Goal: Transaction & Acquisition: Download file/media

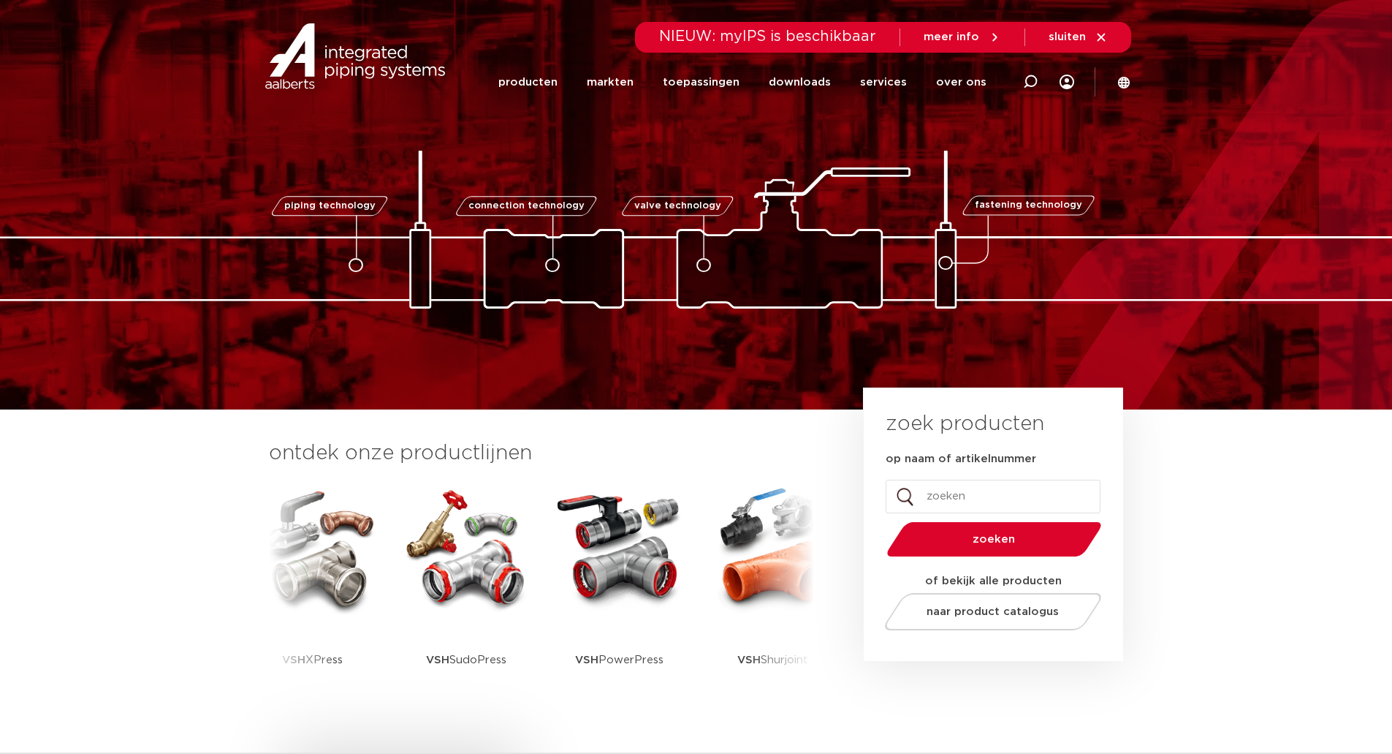
click at [994, 32] on icon at bounding box center [994, 37] width 13 height 13
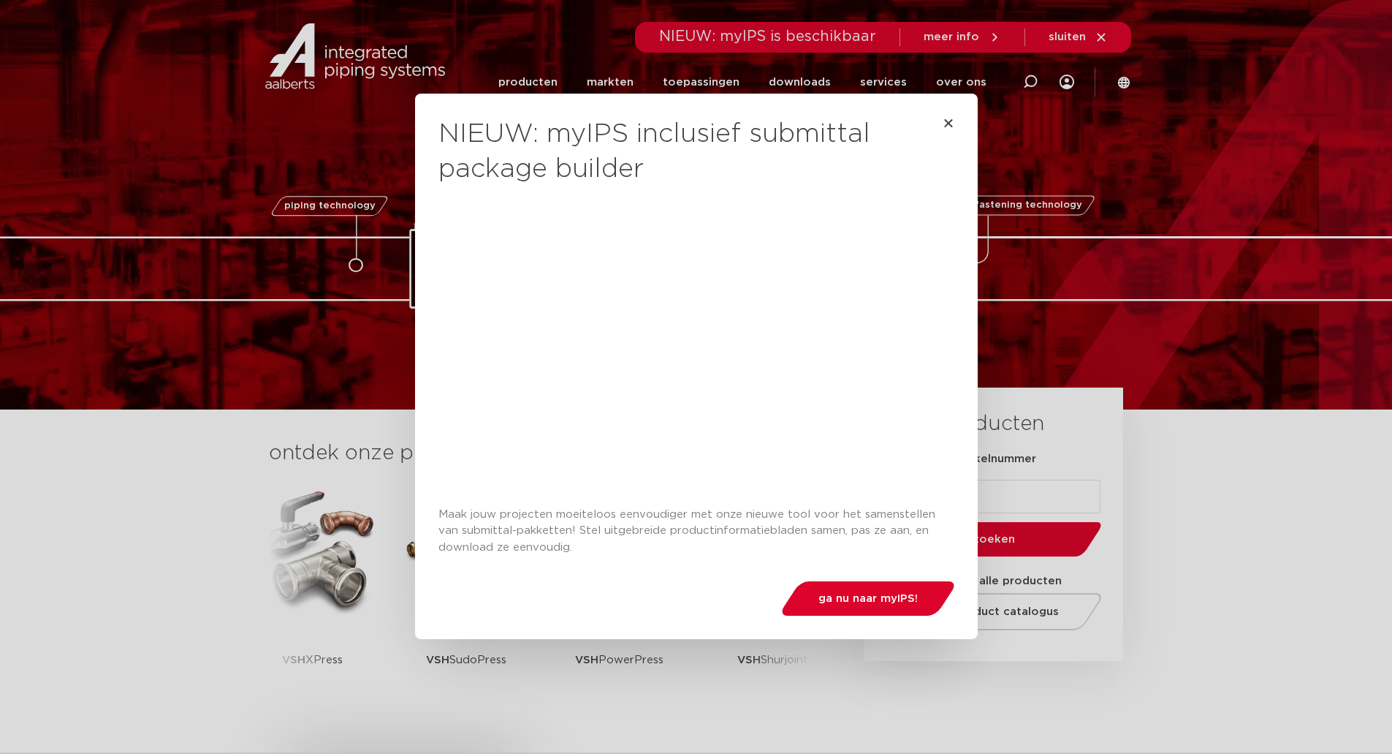
click at [816, 72] on div "NIEUW: myIPS inclusief submittal package builder Maak jouw projecten moeiteloos…" at bounding box center [696, 377] width 1392 height 754
click at [813, 83] on div "NIEUW: myIPS inclusief submittal package builder Maak jouw projecten moeiteloos…" at bounding box center [696, 377] width 1392 height 754
click at [949, 120] on div "NIEUW: myIPS inclusief submittal package builder Maak jouw projecten moeiteloos…" at bounding box center [696, 366] width 563 height 545
click at [950, 123] on div "NIEUW: myIPS inclusief submittal package builder Maak jouw projecten moeiteloos…" at bounding box center [696, 366] width 563 height 545
click at [944, 123] on icon "Close" at bounding box center [949, 123] width 12 height 12
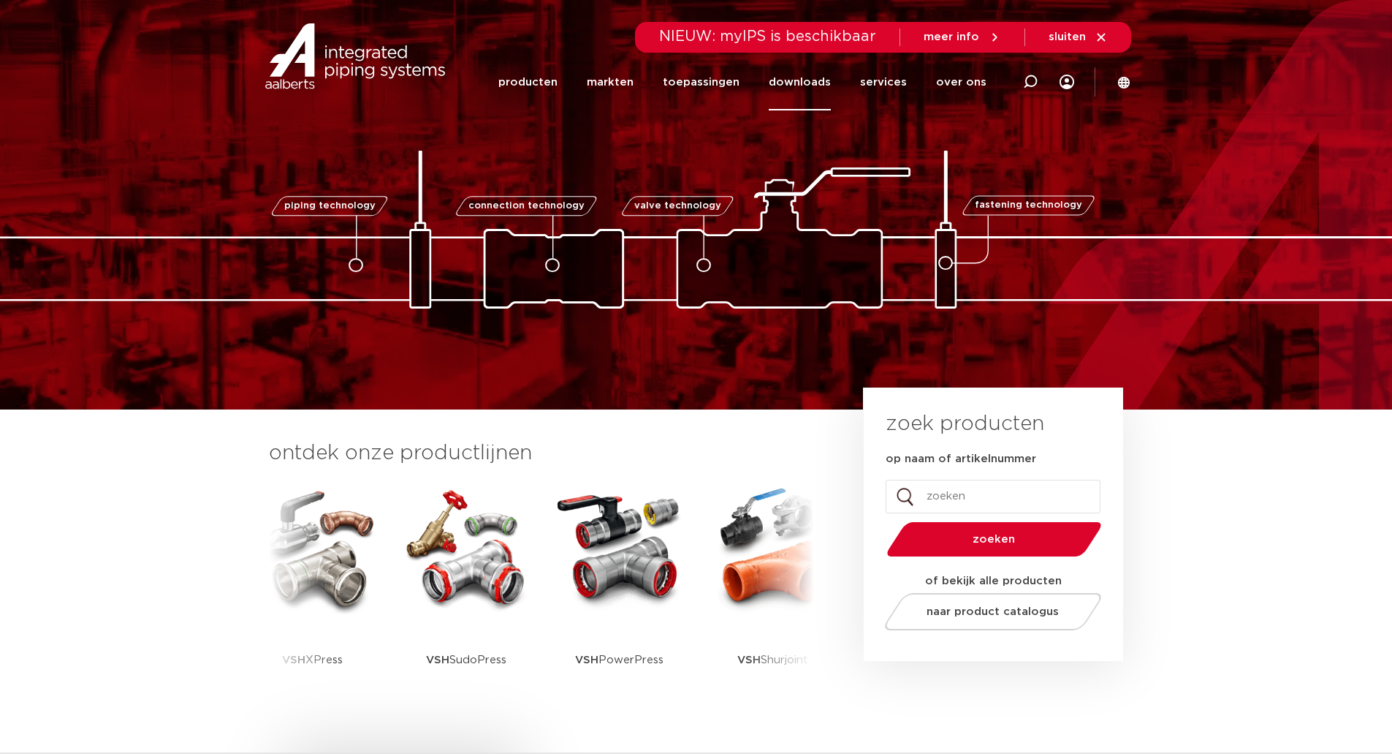
click at [811, 77] on link "downloads" at bounding box center [800, 82] width 62 height 56
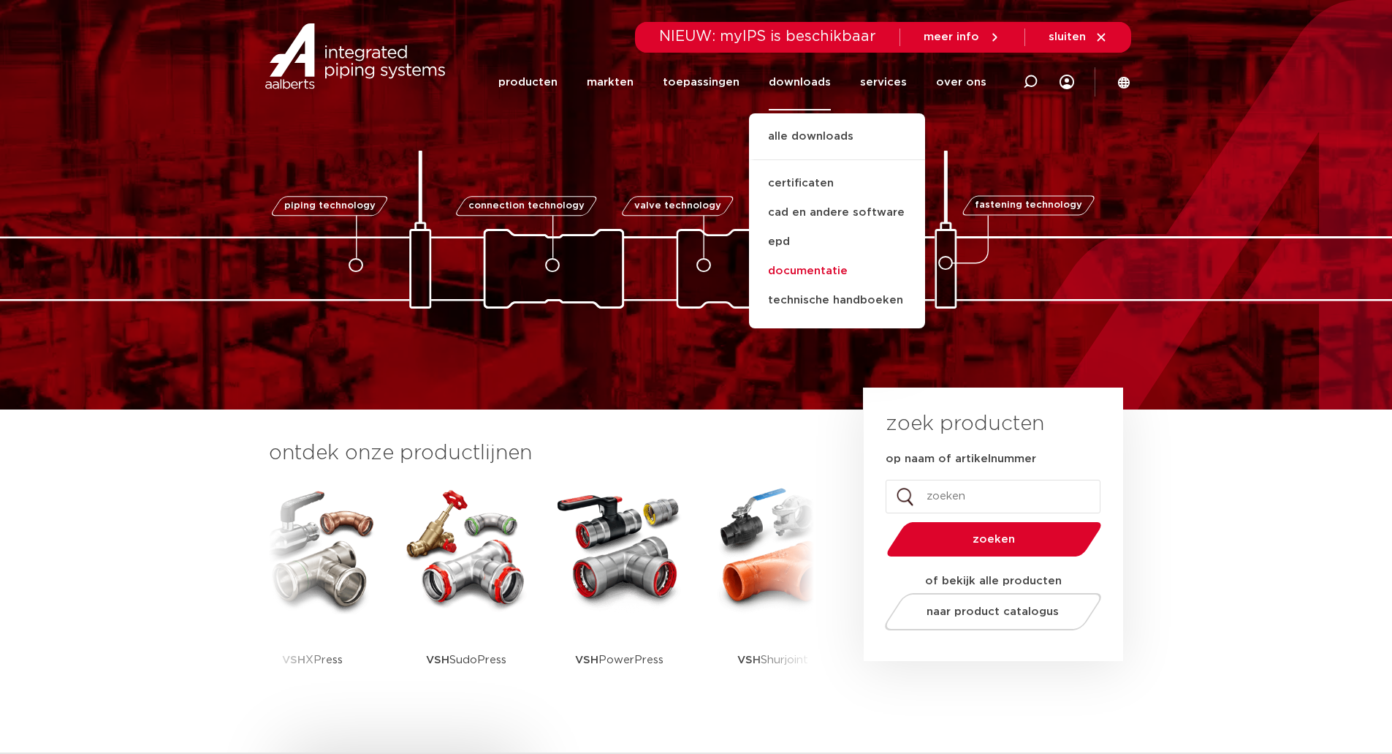
click at [824, 268] on link "documentatie" at bounding box center [837, 271] width 176 height 29
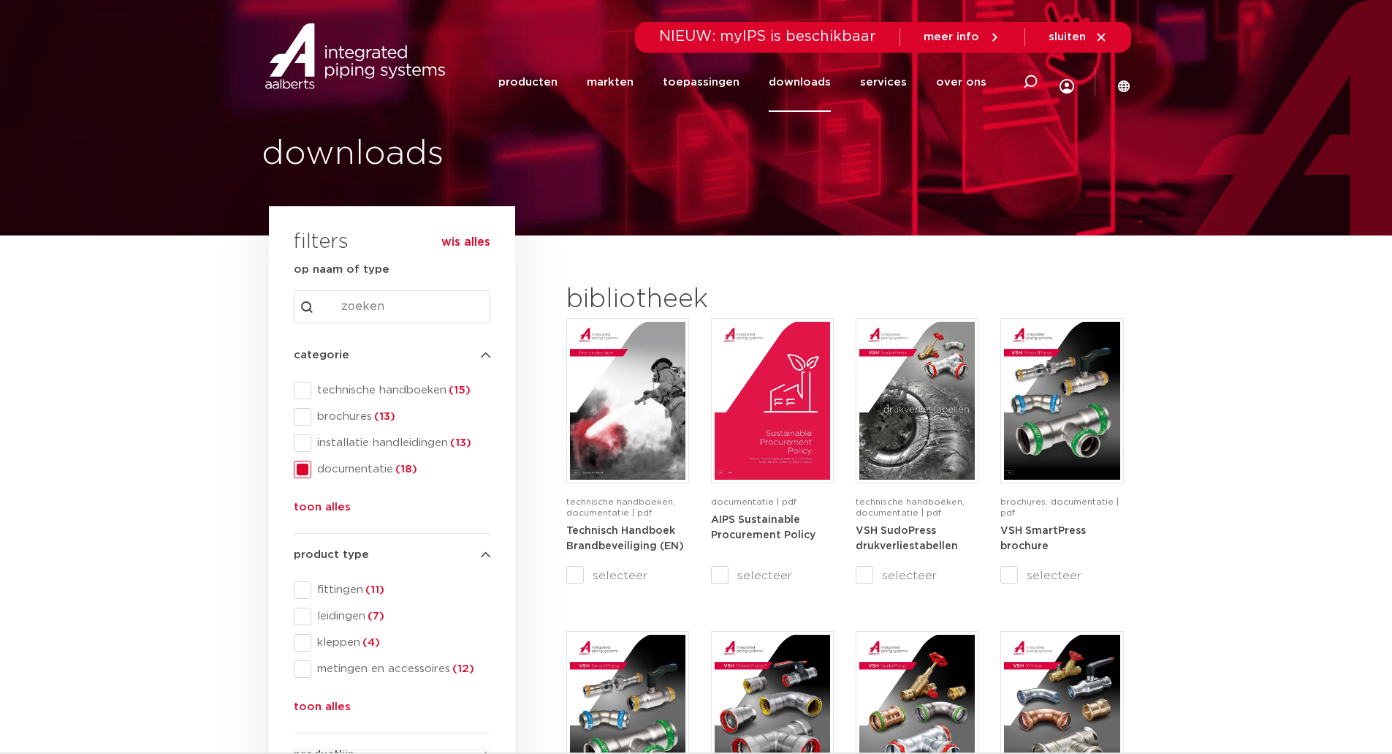
click at [786, 86] on link "downloads" at bounding box center [800, 82] width 62 height 59
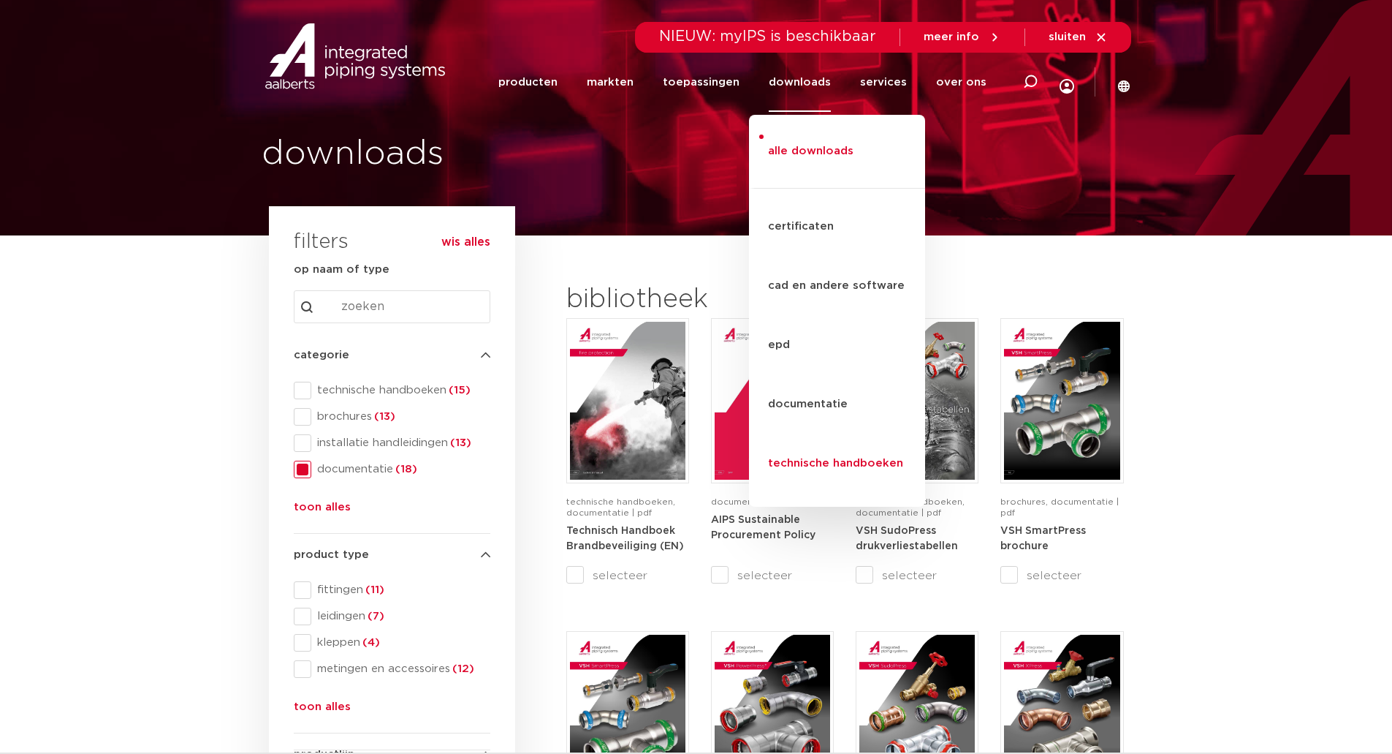
click at [819, 434] on link "technische handboeken" at bounding box center [837, 463] width 176 height 59
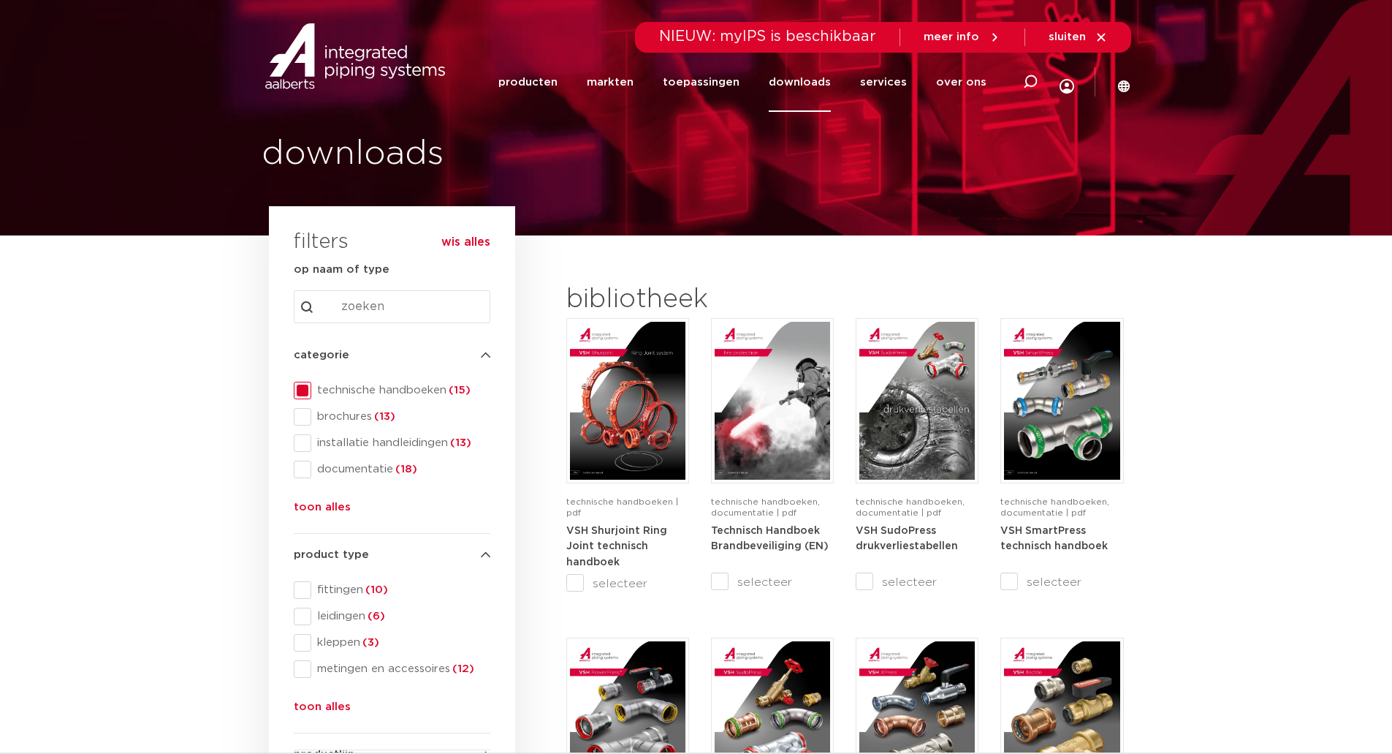
click at [794, 75] on link "downloads" at bounding box center [800, 82] width 62 height 59
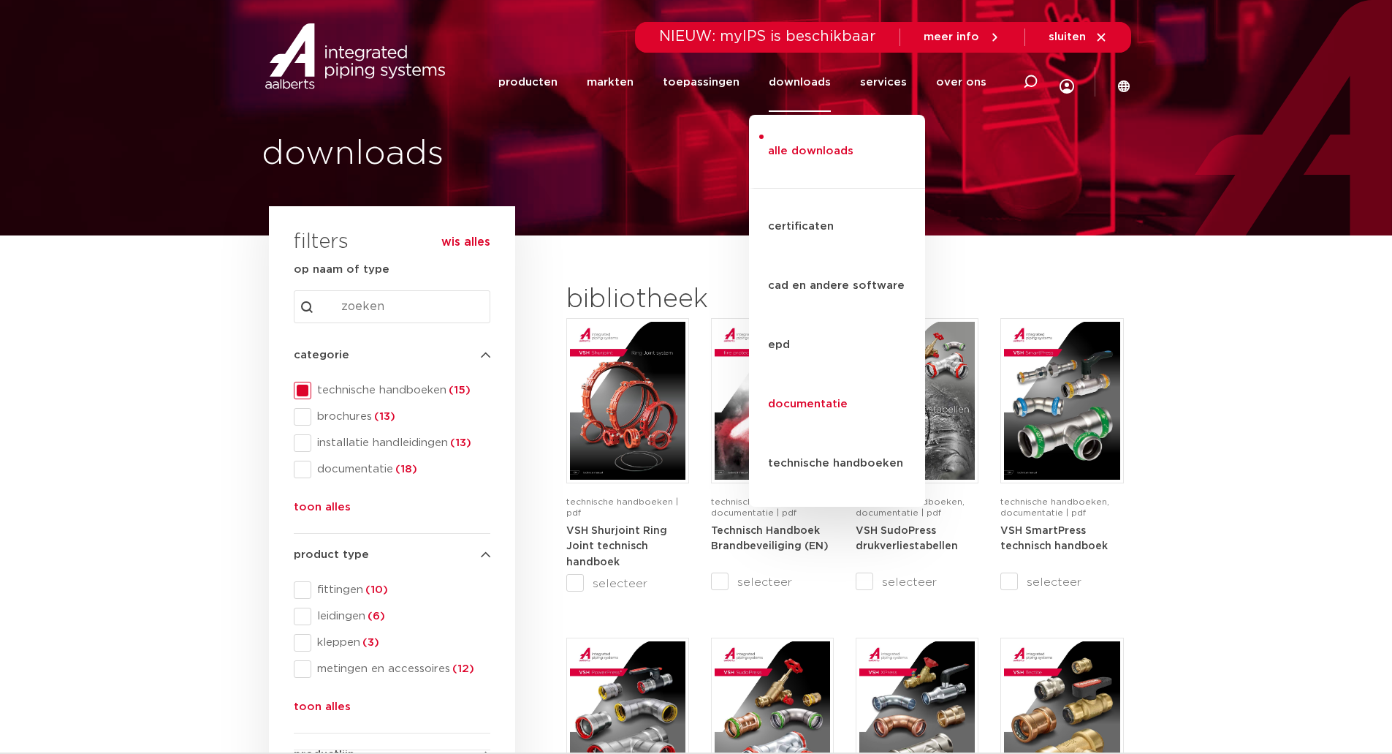
click at [809, 375] on link "documentatie" at bounding box center [837, 404] width 176 height 59
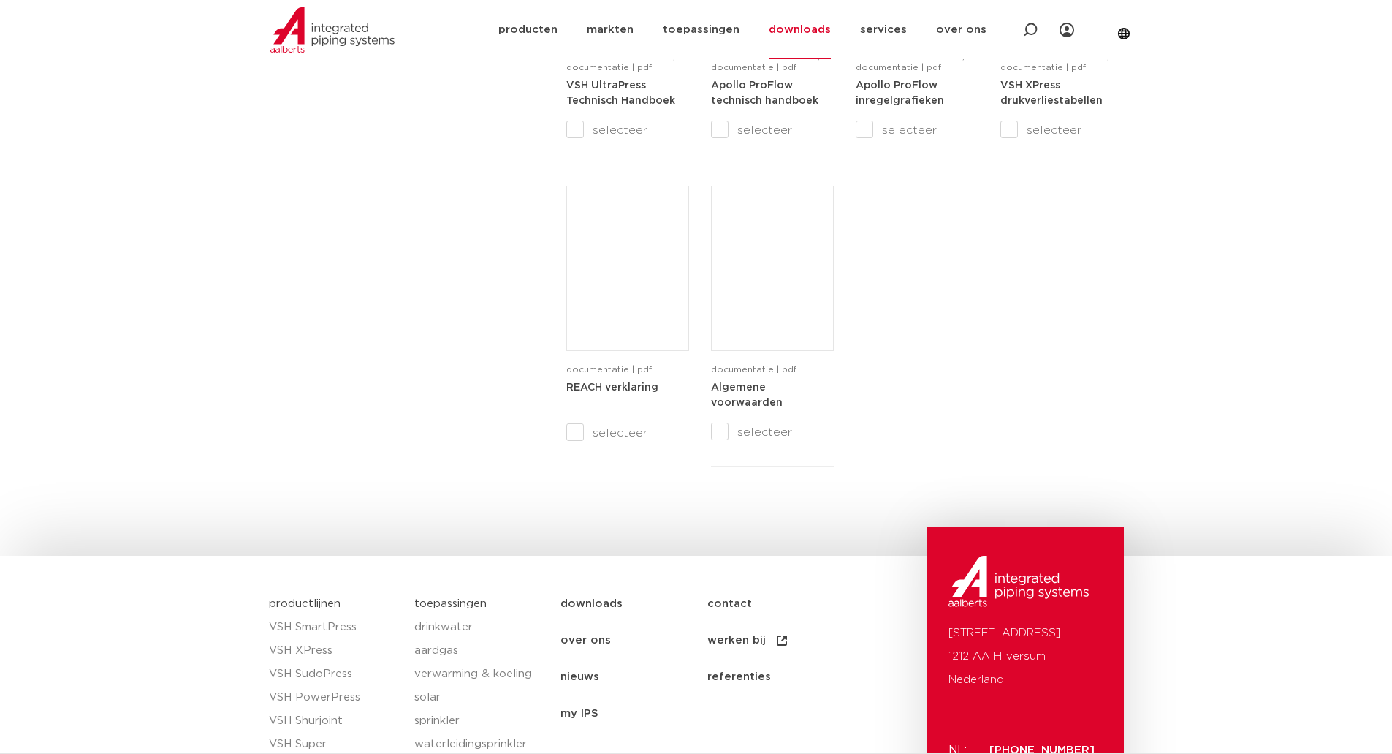
scroll to position [1535, 0]
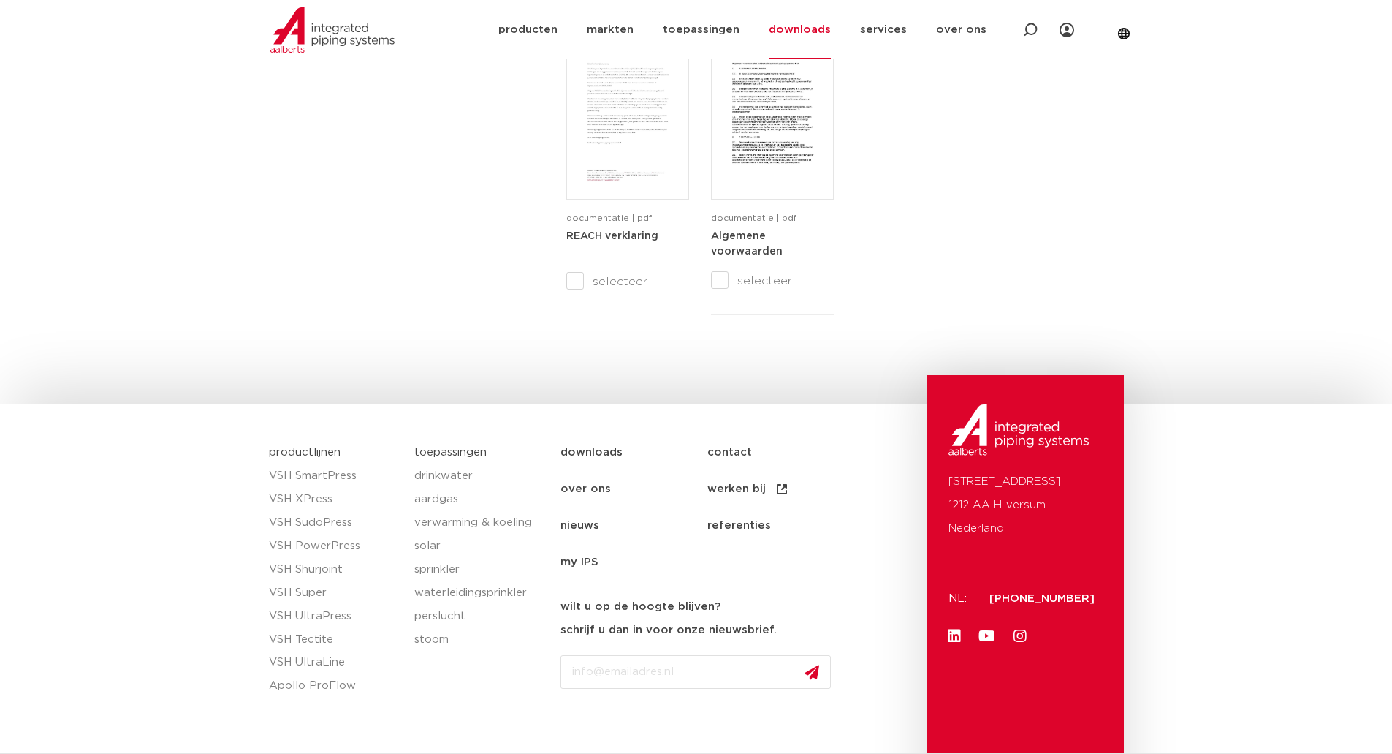
click at [593, 461] on link "downloads" at bounding box center [634, 452] width 147 height 37
click at [596, 454] on link "downloads" at bounding box center [634, 452] width 147 height 37
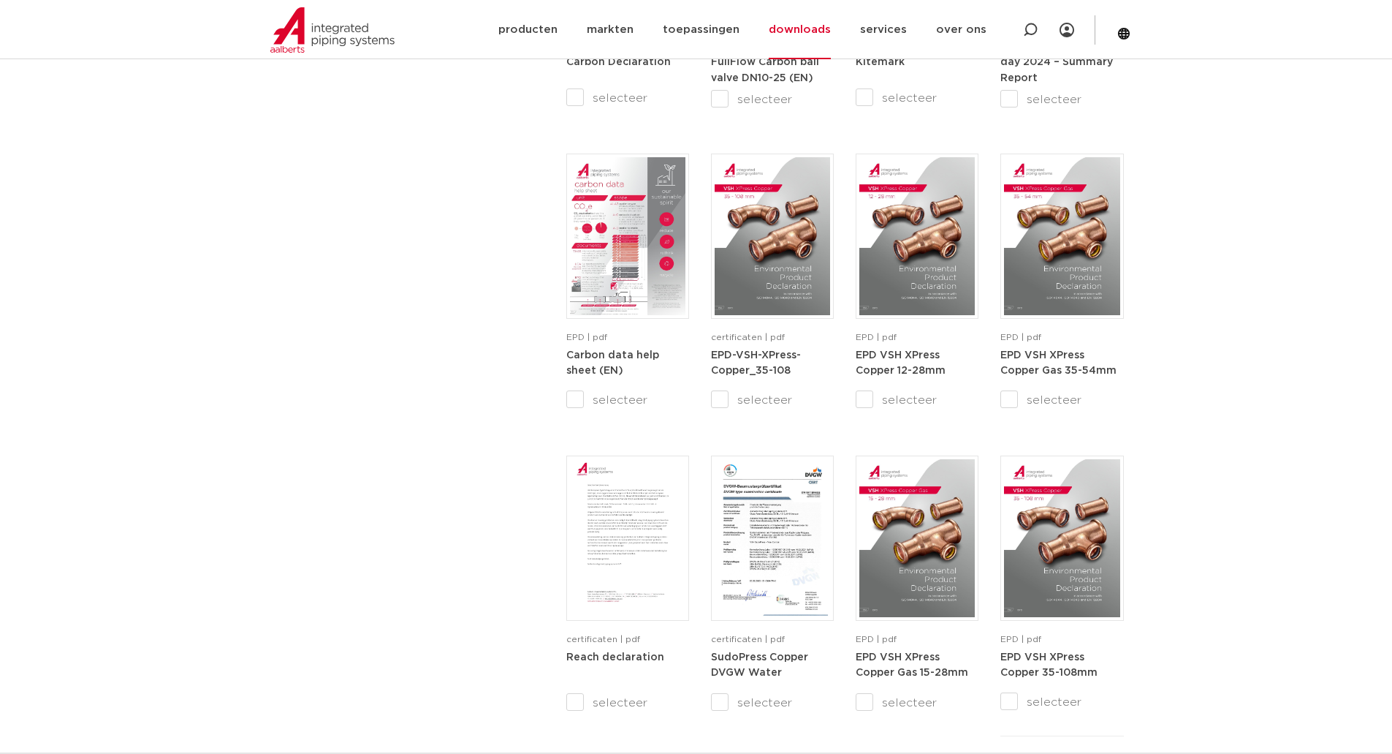
scroll to position [1316, 0]
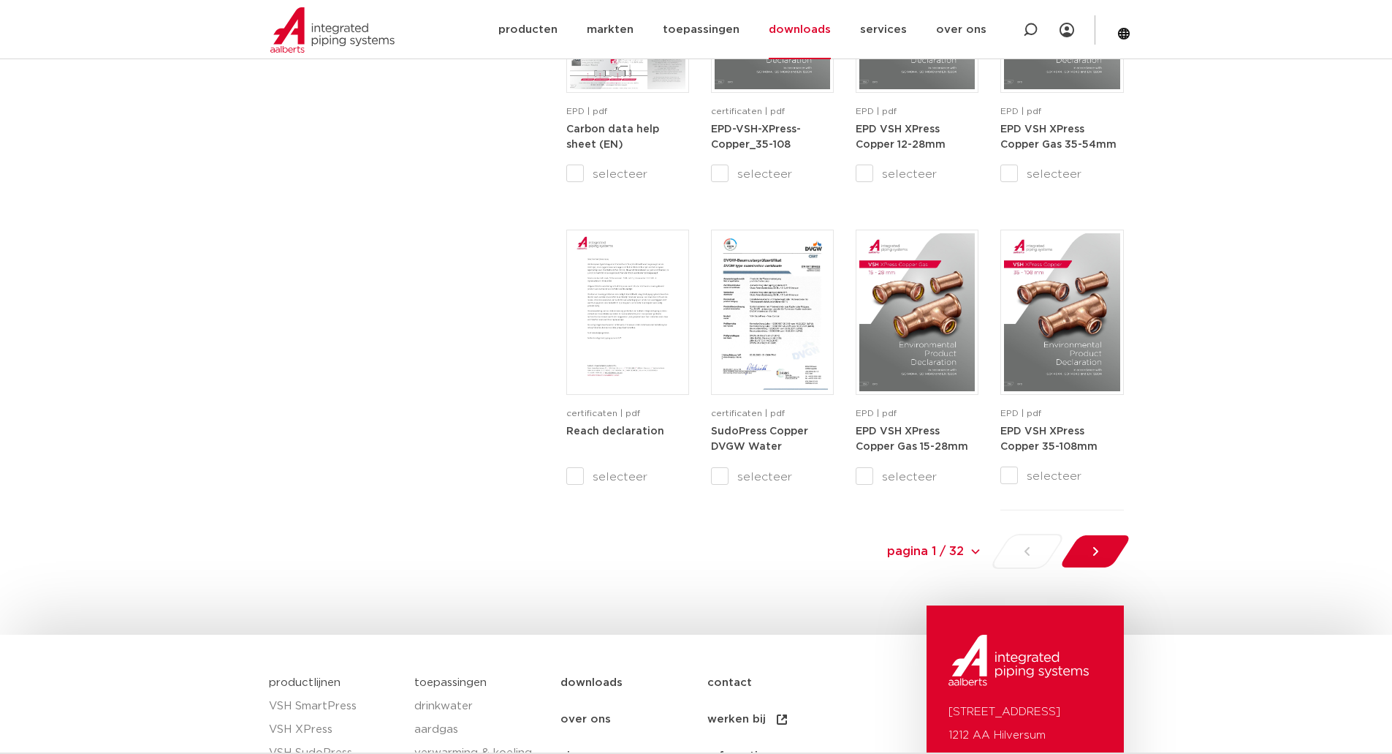
click at [968, 555] on select "pagina 1 / 32 pagina 1 / 32 1 2 3 4 5 6 7 8 9 10 11 12 13 14 15 16 17 18 19 20 …" at bounding box center [872, 550] width 219 height 33
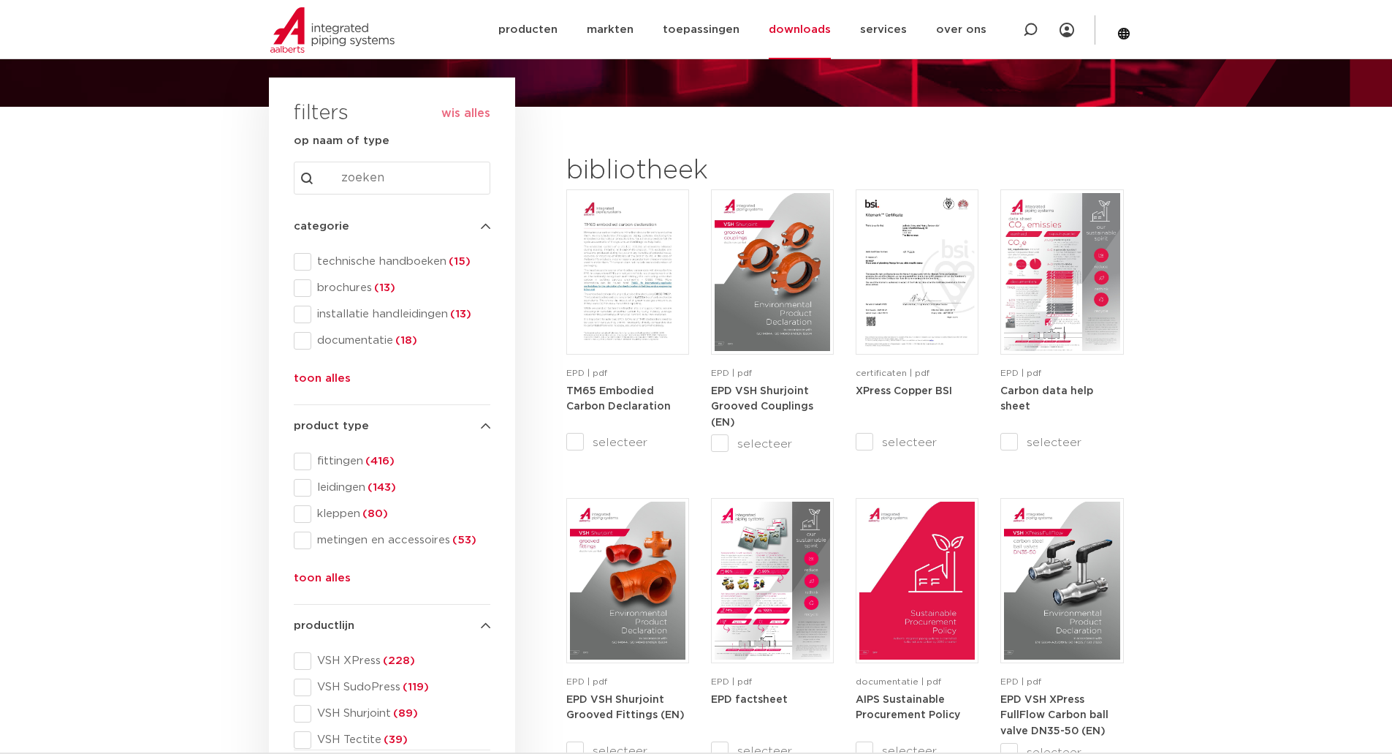
scroll to position [0, 0]
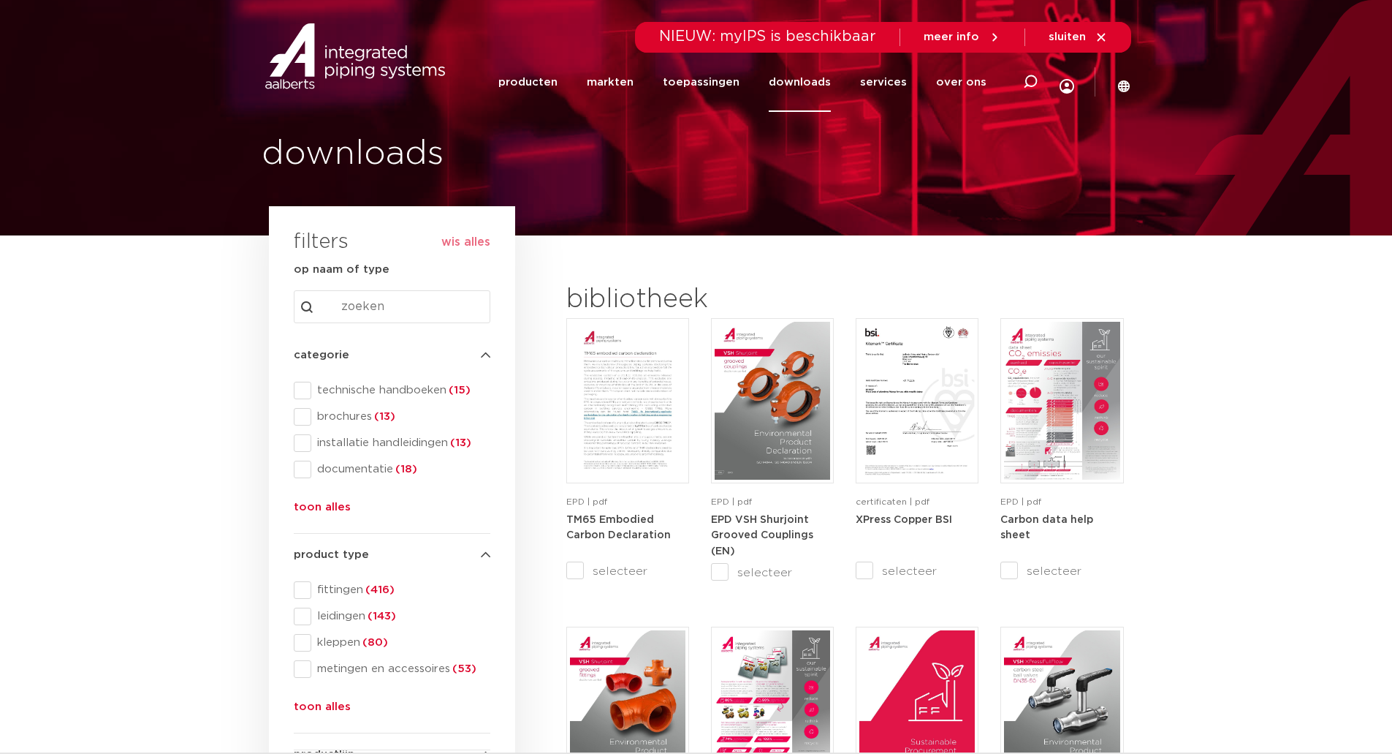
click at [358, 299] on input "Search content" at bounding box center [392, 306] width 197 height 33
type input "druktest"
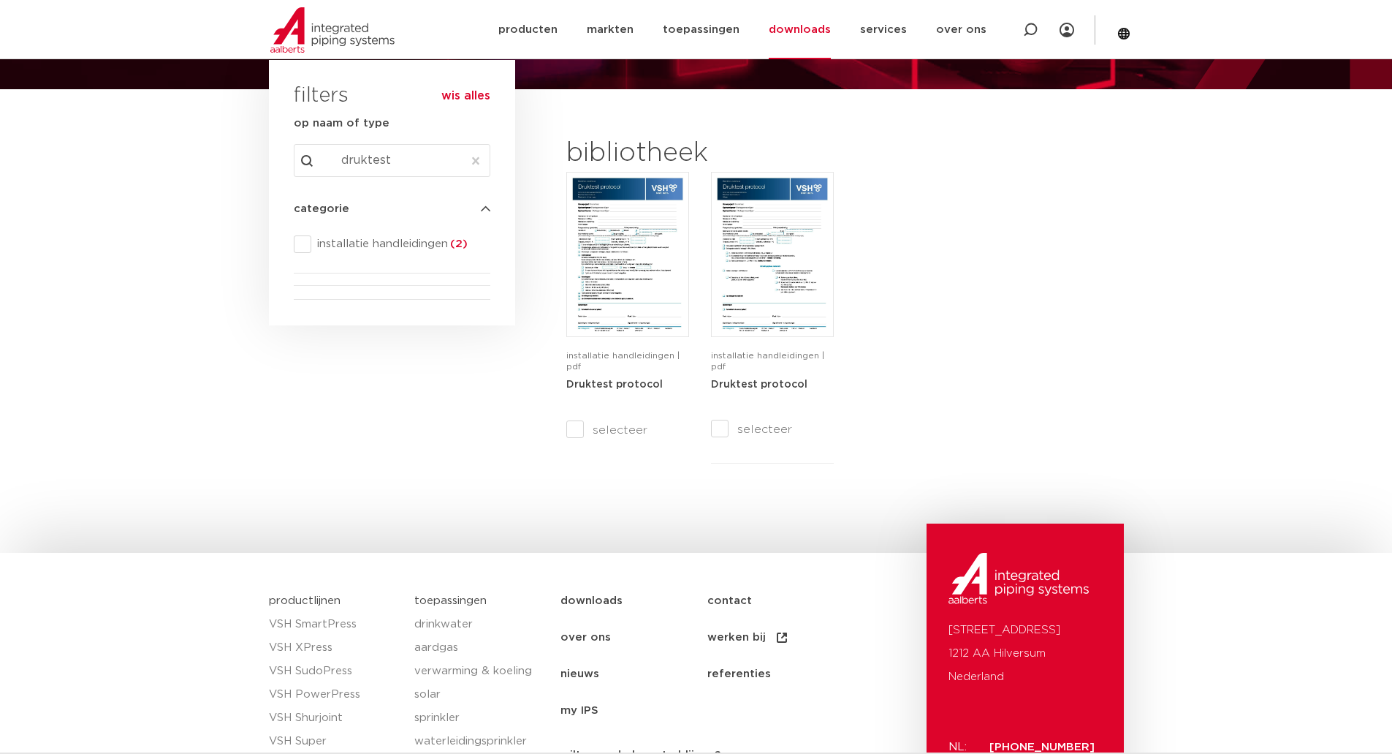
scroll to position [73, 0]
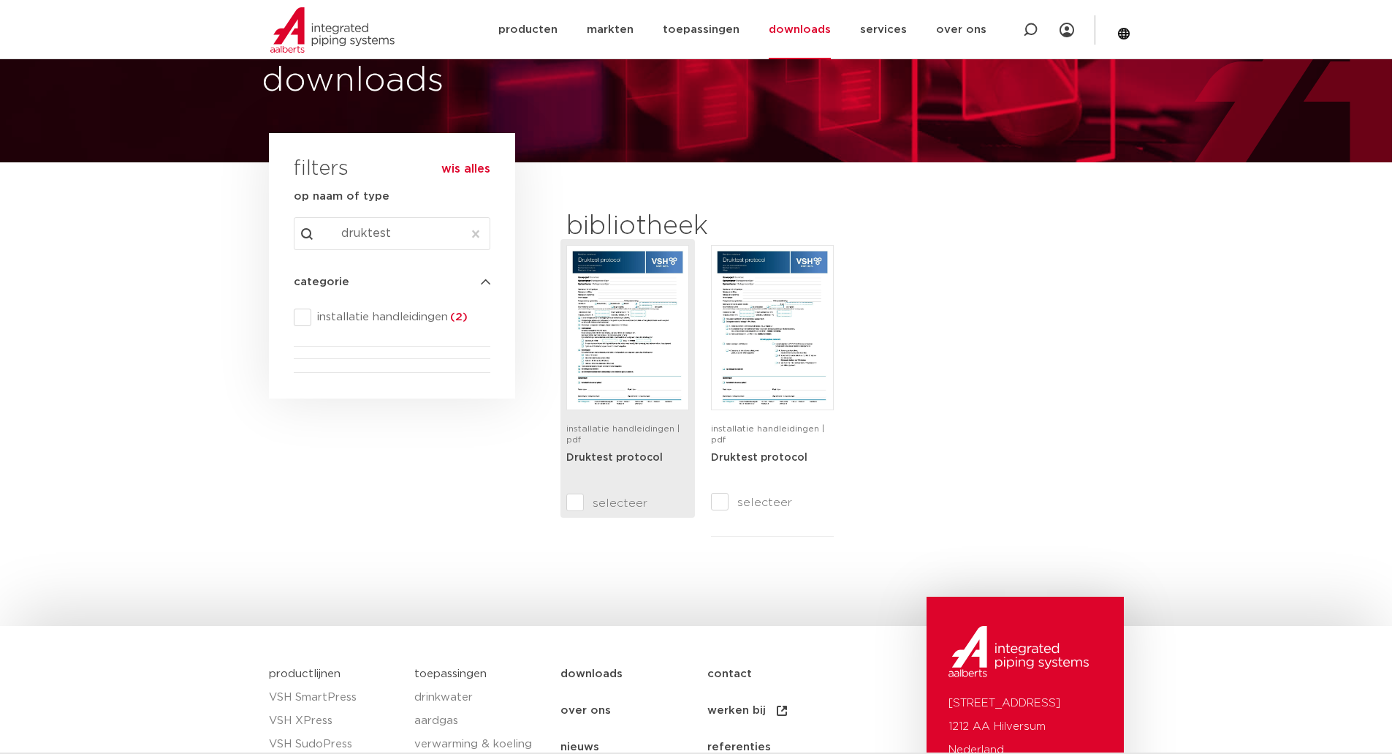
click at [629, 328] on img at bounding box center [627, 327] width 115 height 158
click at [615, 285] on img at bounding box center [627, 327] width 115 height 158
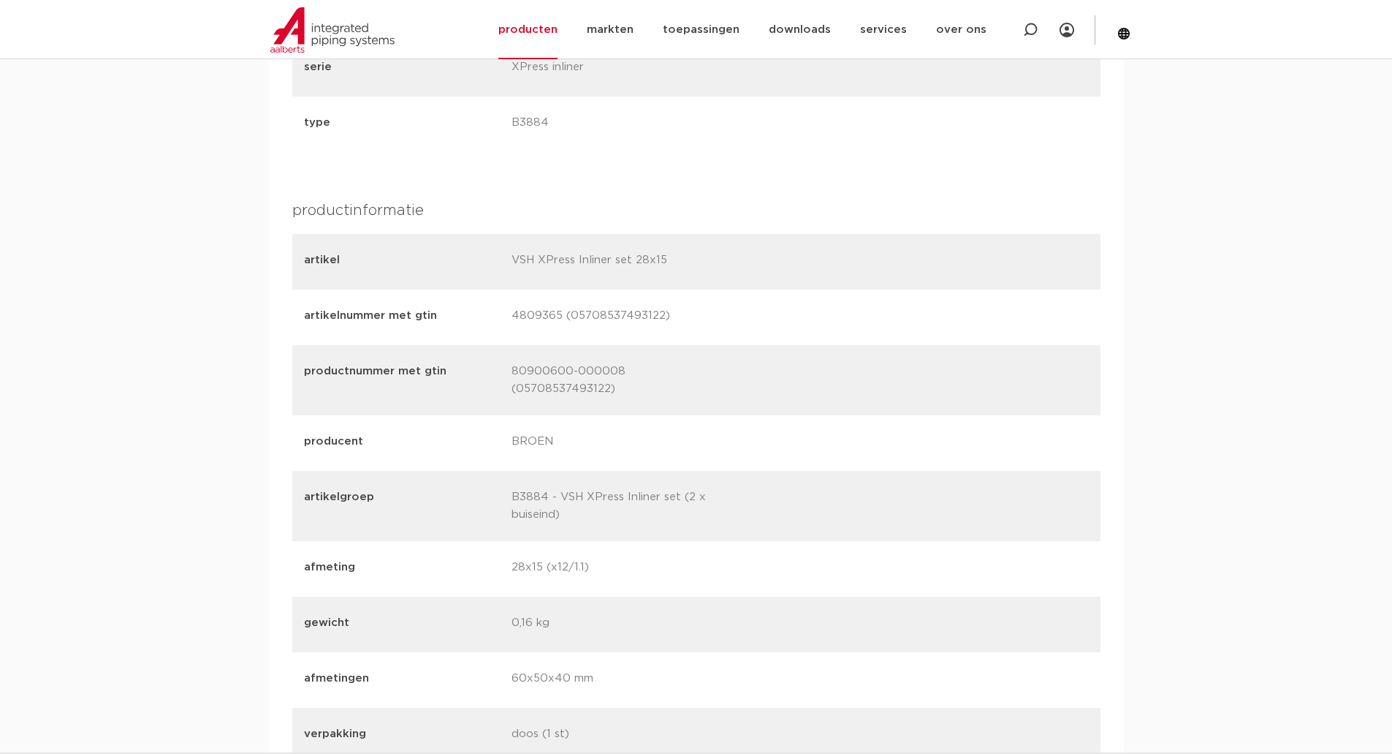
scroll to position [1900, 0]
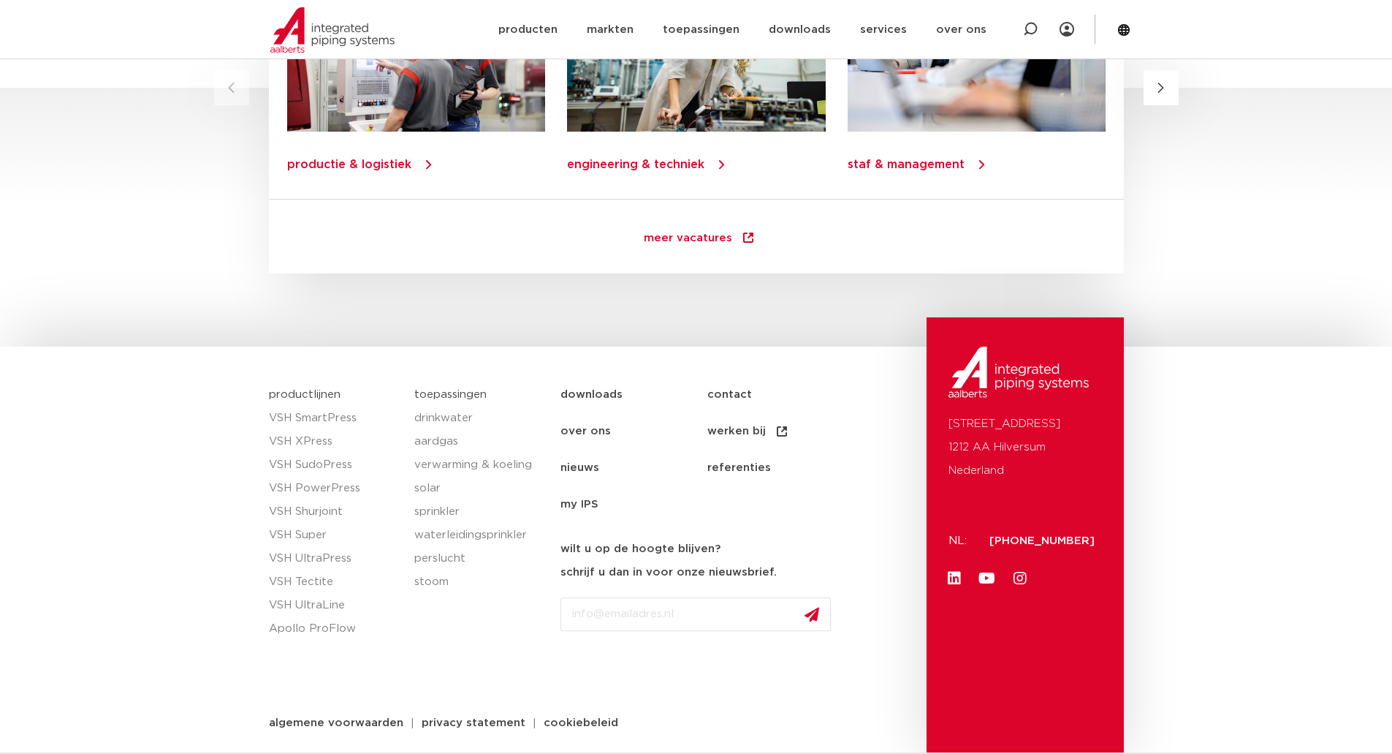
scroll to position [2020, 0]
click at [583, 405] on link "downloads" at bounding box center [634, 394] width 147 height 37
click at [585, 389] on link "downloads" at bounding box center [634, 394] width 147 height 37
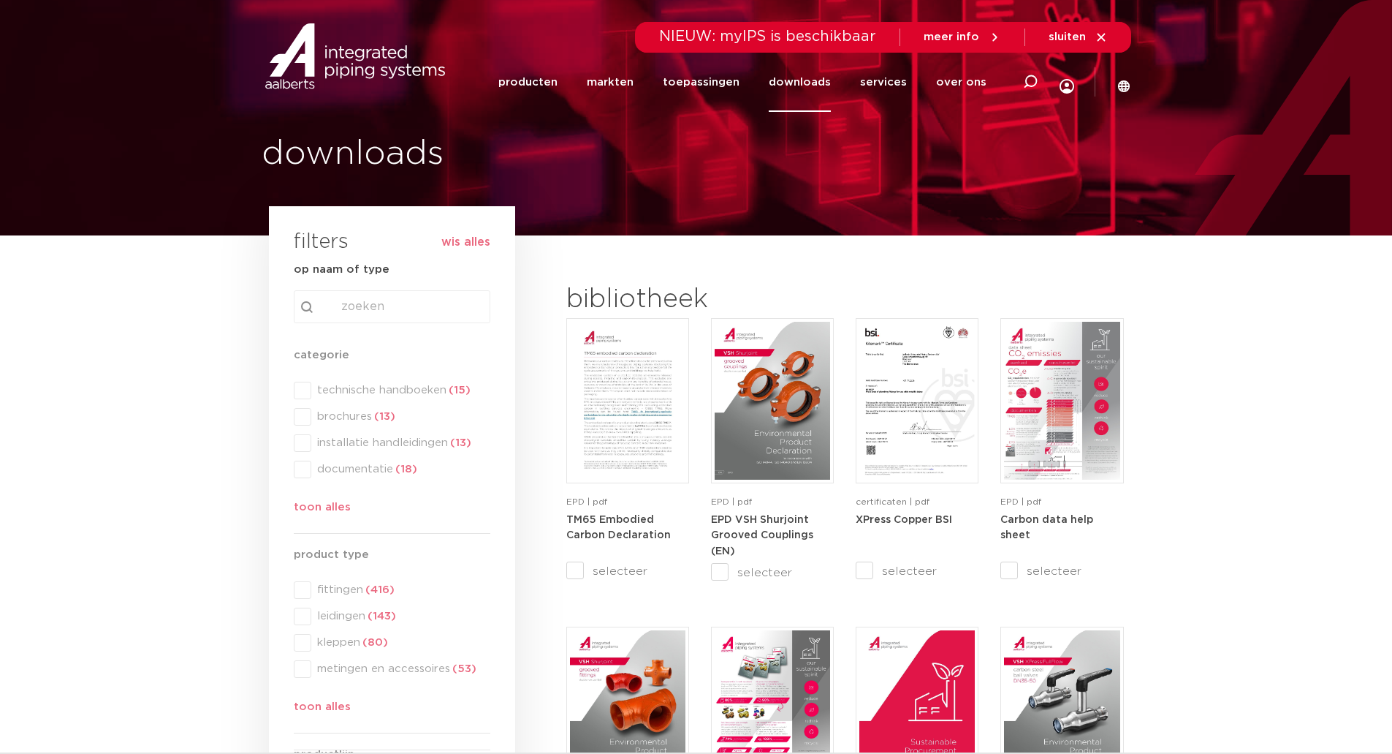
click at [341, 299] on div "search Search content Clear" at bounding box center [392, 306] width 197 height 33
type input "druk"
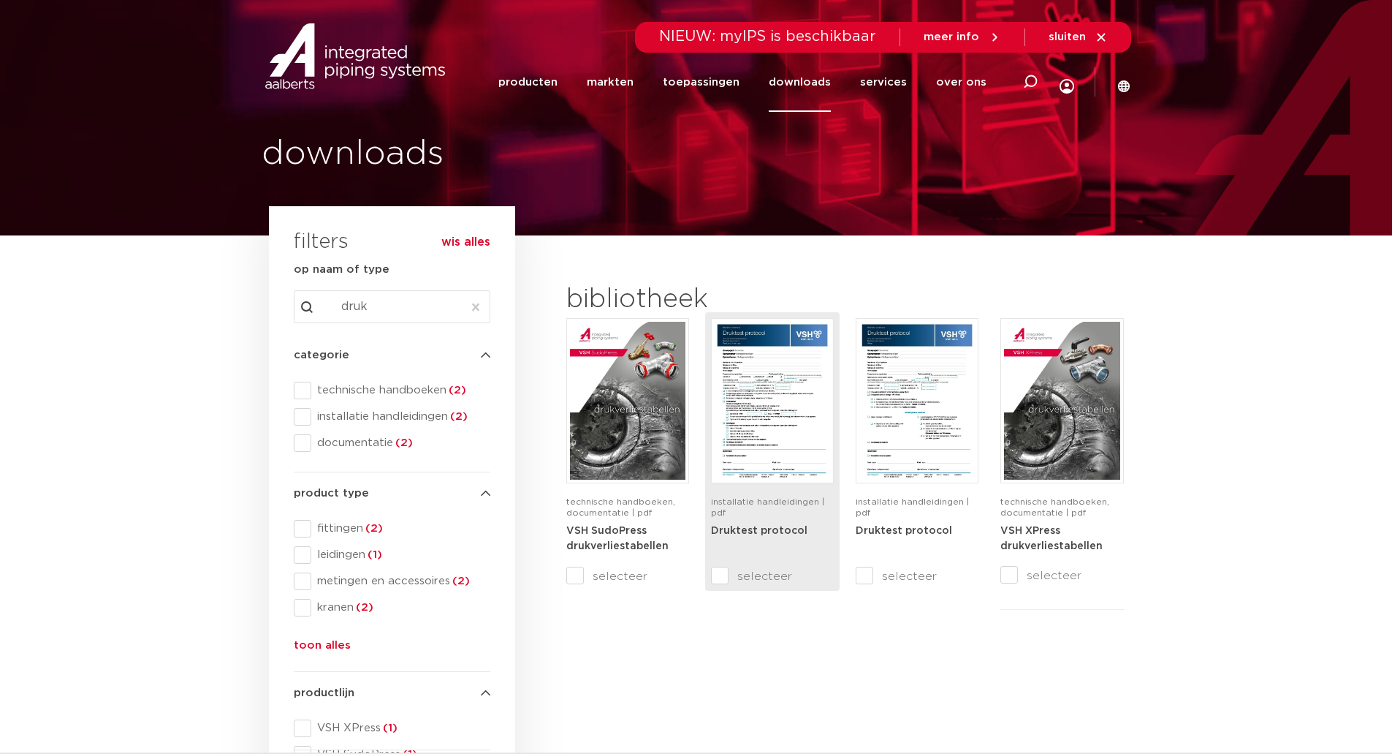
click at [787, 398] on img at bounding box center [772, 401] width 115 height 158
